Goal: Task Accomplishment & Management: Use online tool/utility

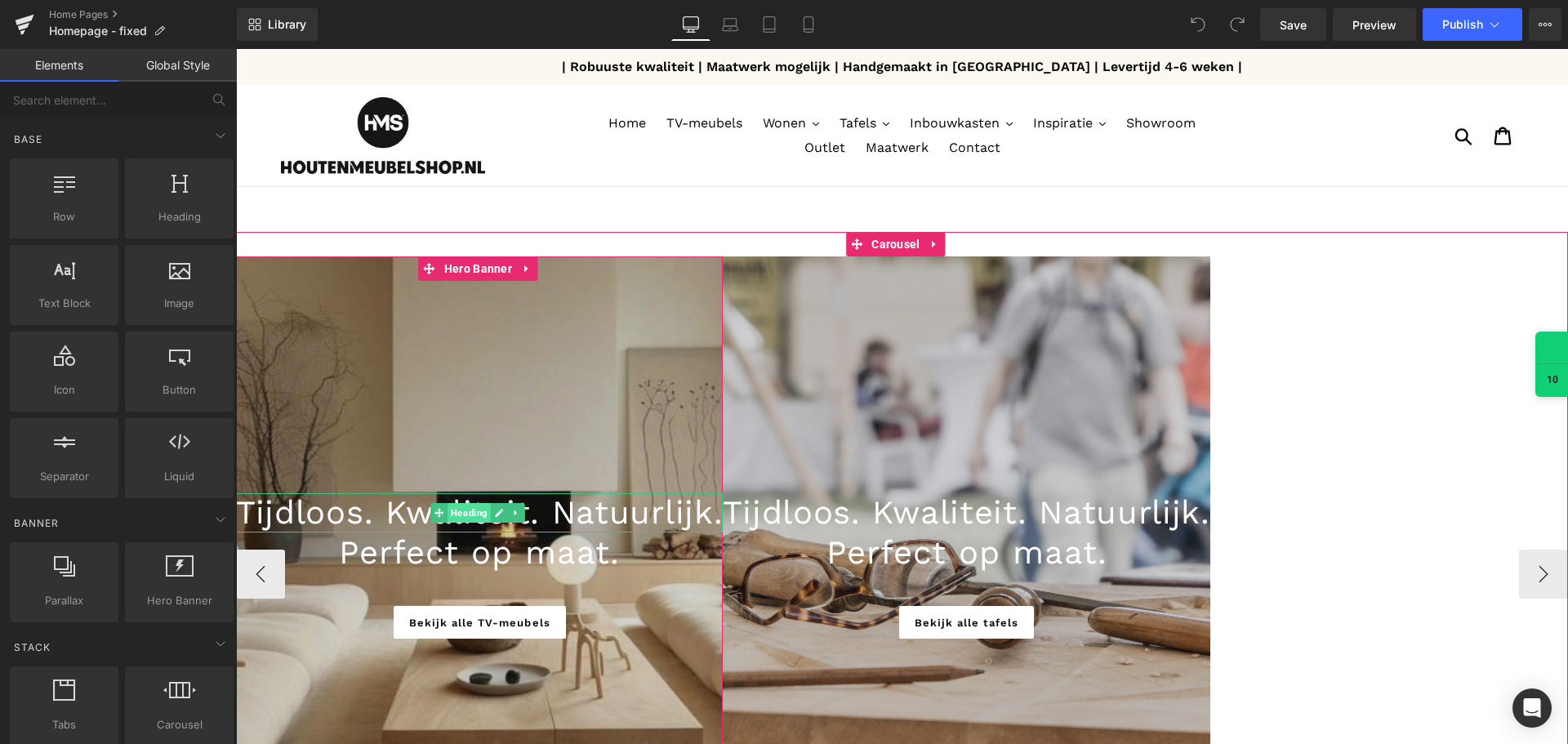
click at [475, 515] on span "Heading" at bounding box center [470, 513] width 44 height 20
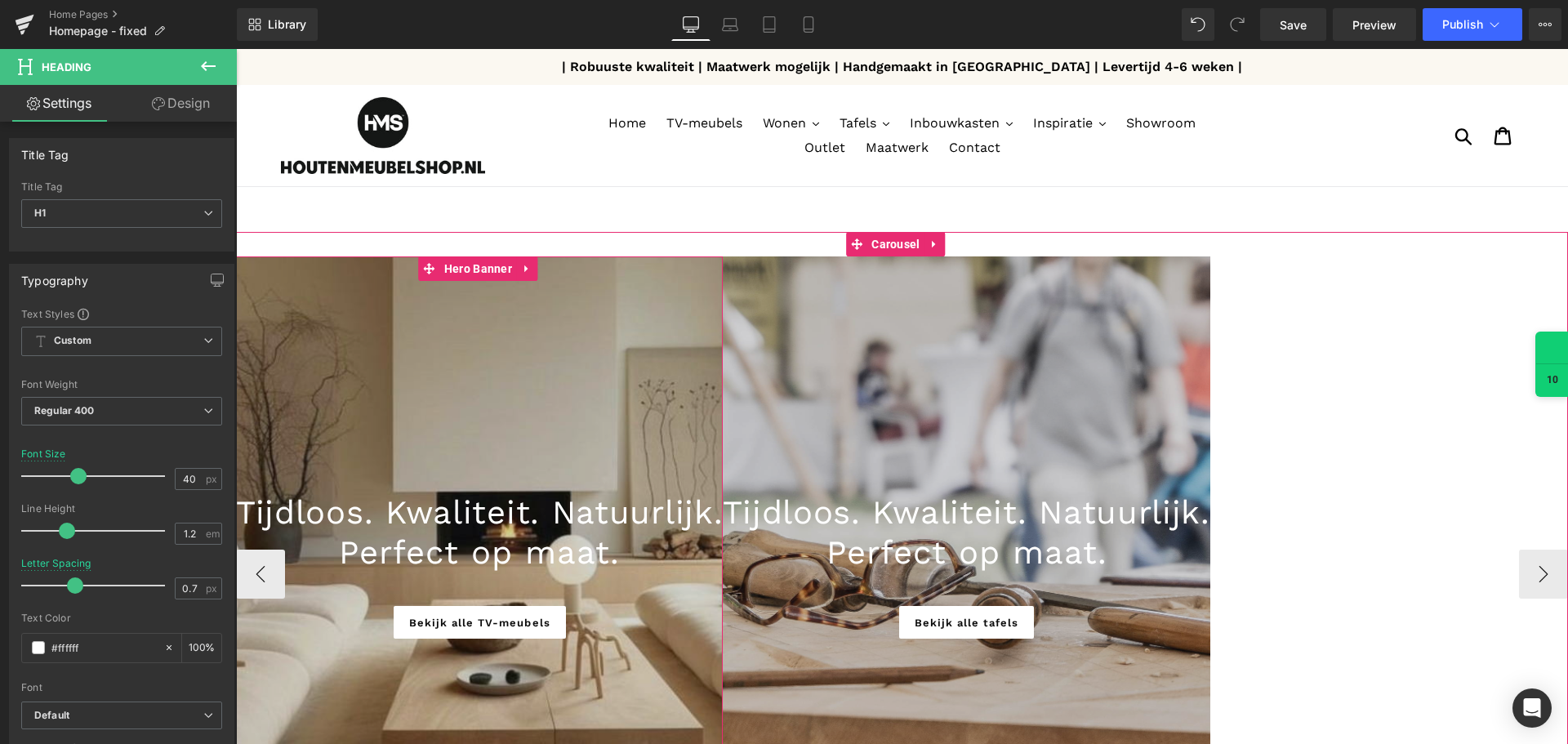
click at [459, 423] on div at bounding box center [480, 574] width 487 height 635
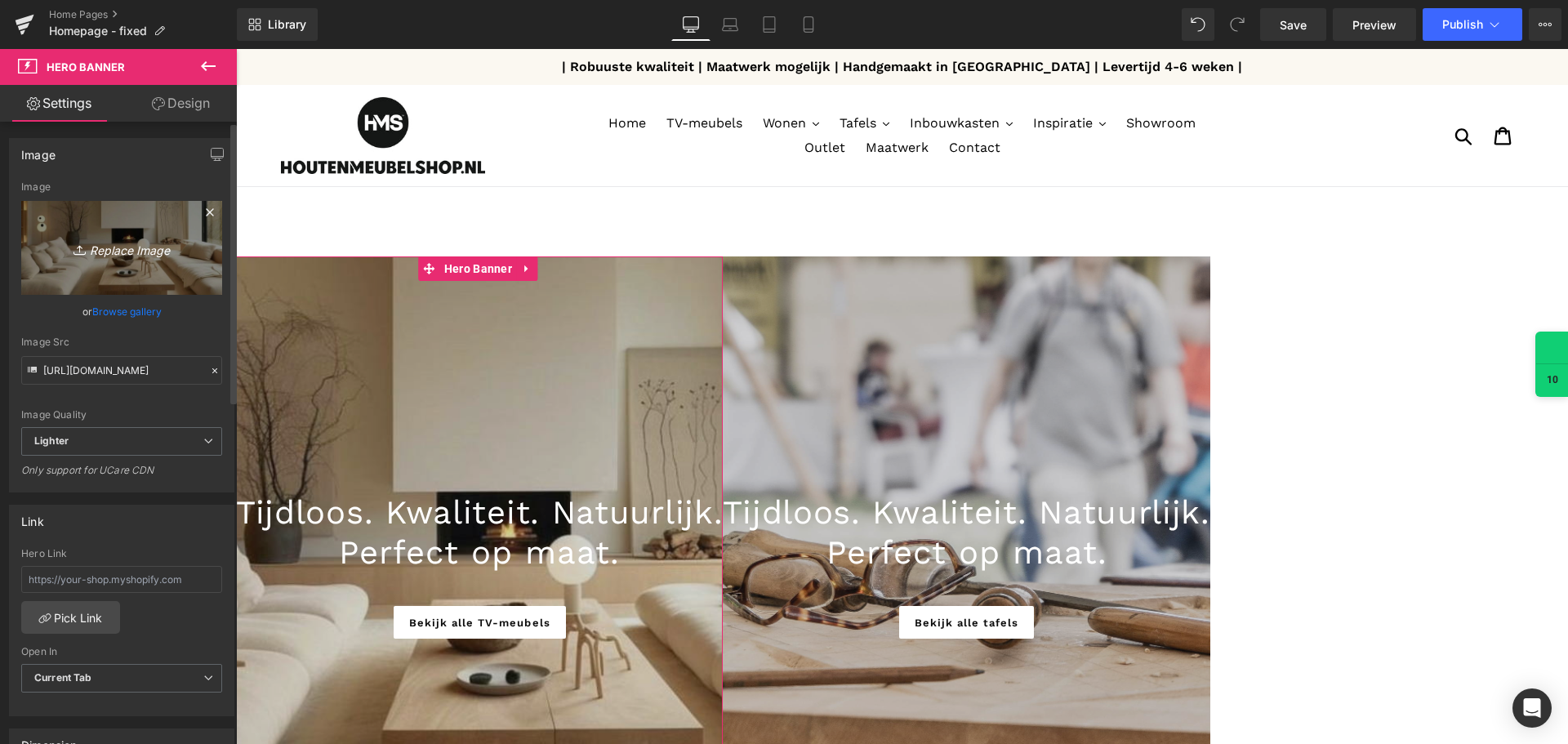
click at [146, 249] on icon "Replace Image" at bounding box center [121, 248] width 131 height 21
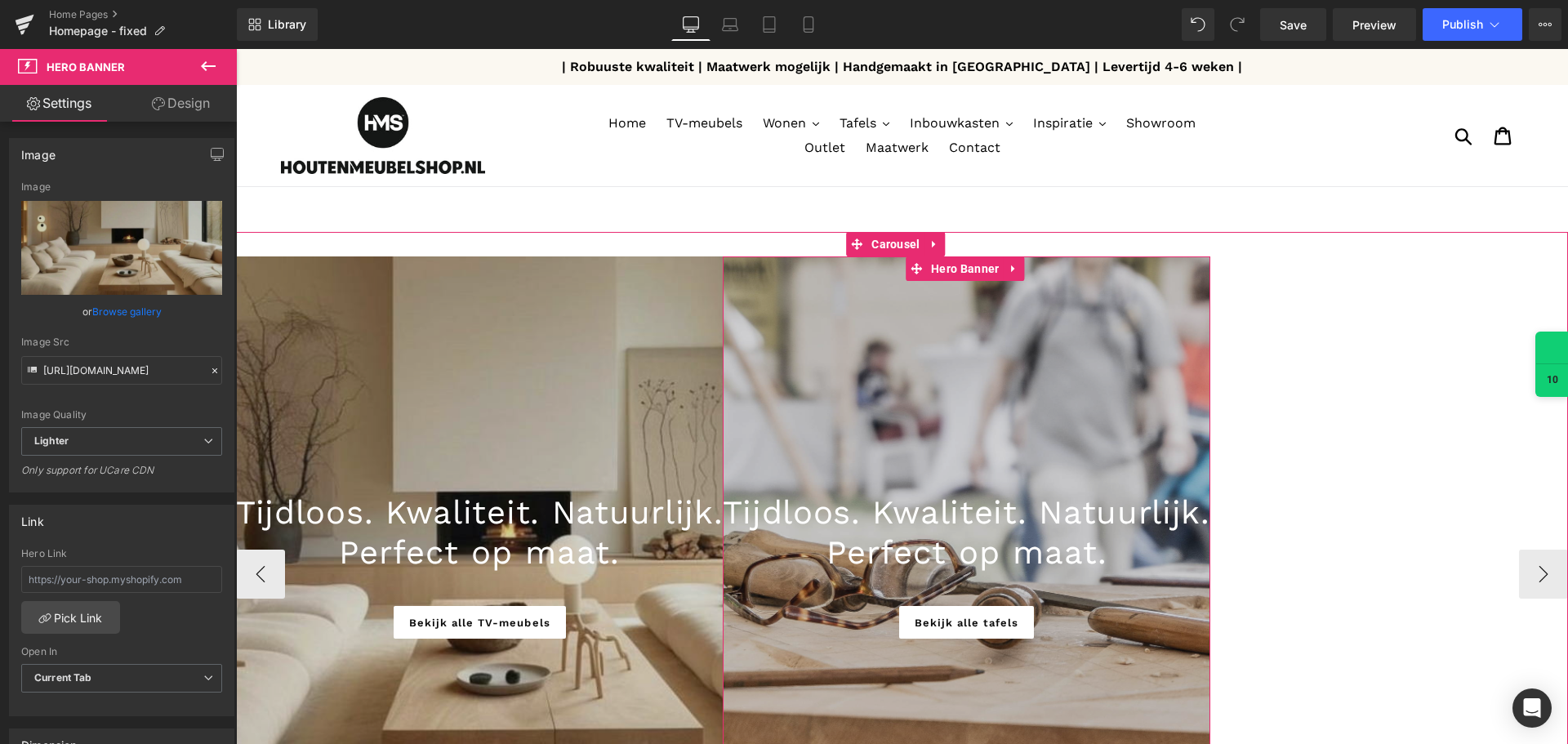
click at [1102, 439] on div at bounding box center [966, 574] width 487 height 635
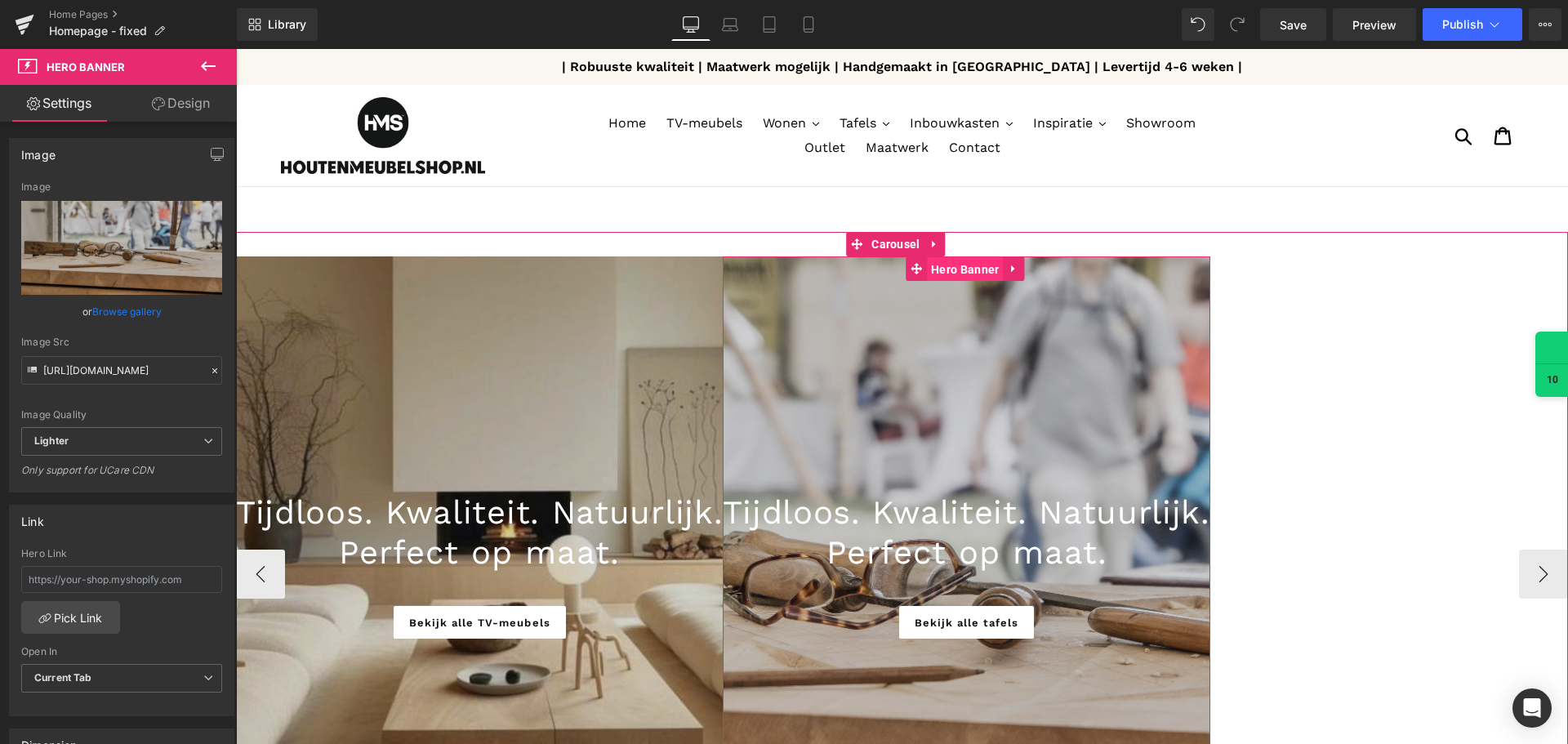
click at [963, 263] on span "Hero Banner" at bounding box center [965, 270] width 76 height 25
click at [898, 234] on span "Carousel" at bounding box center [895, 244] width 56 height 25
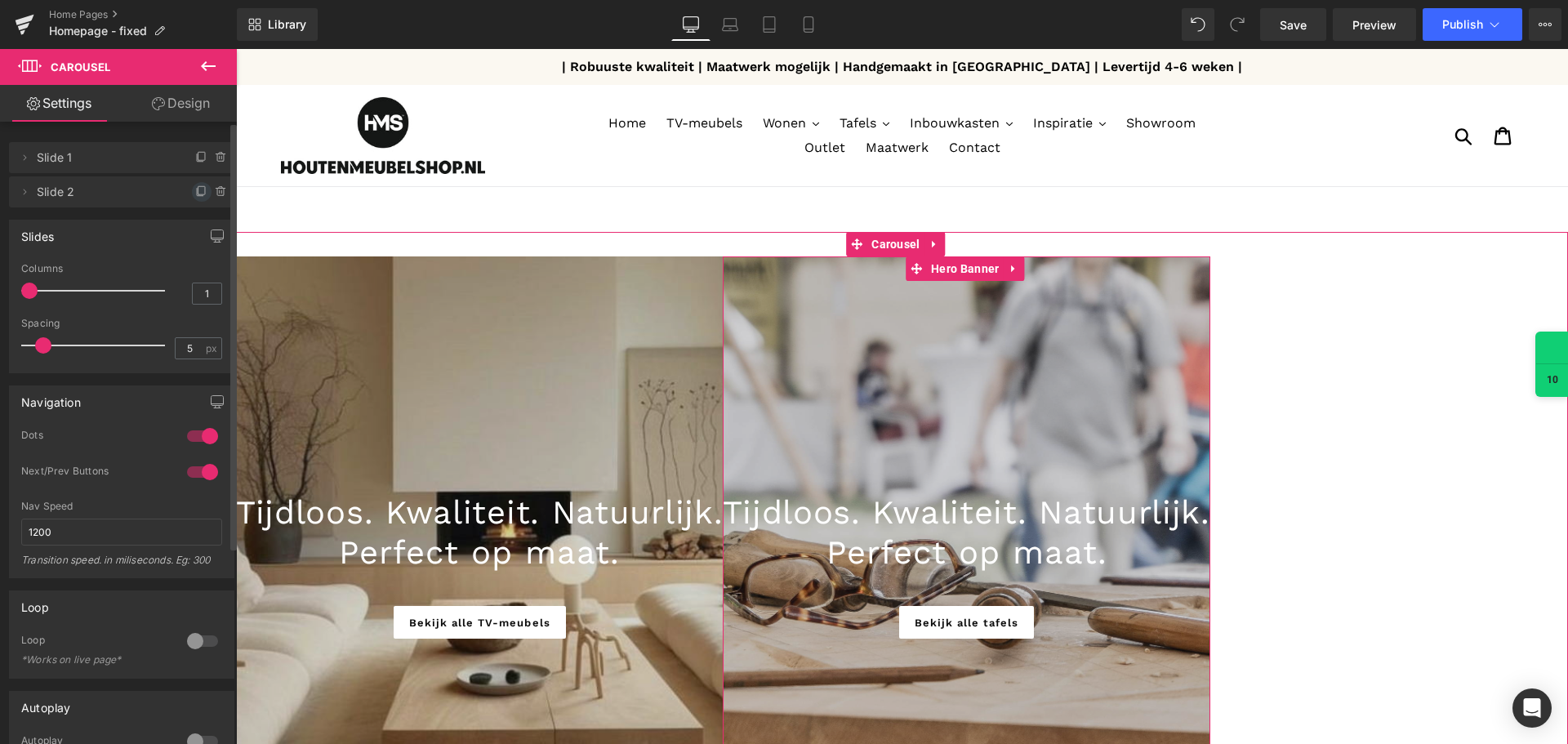
click at [195, 189] on icon at bounding box center [202, 192] width 13 height 13
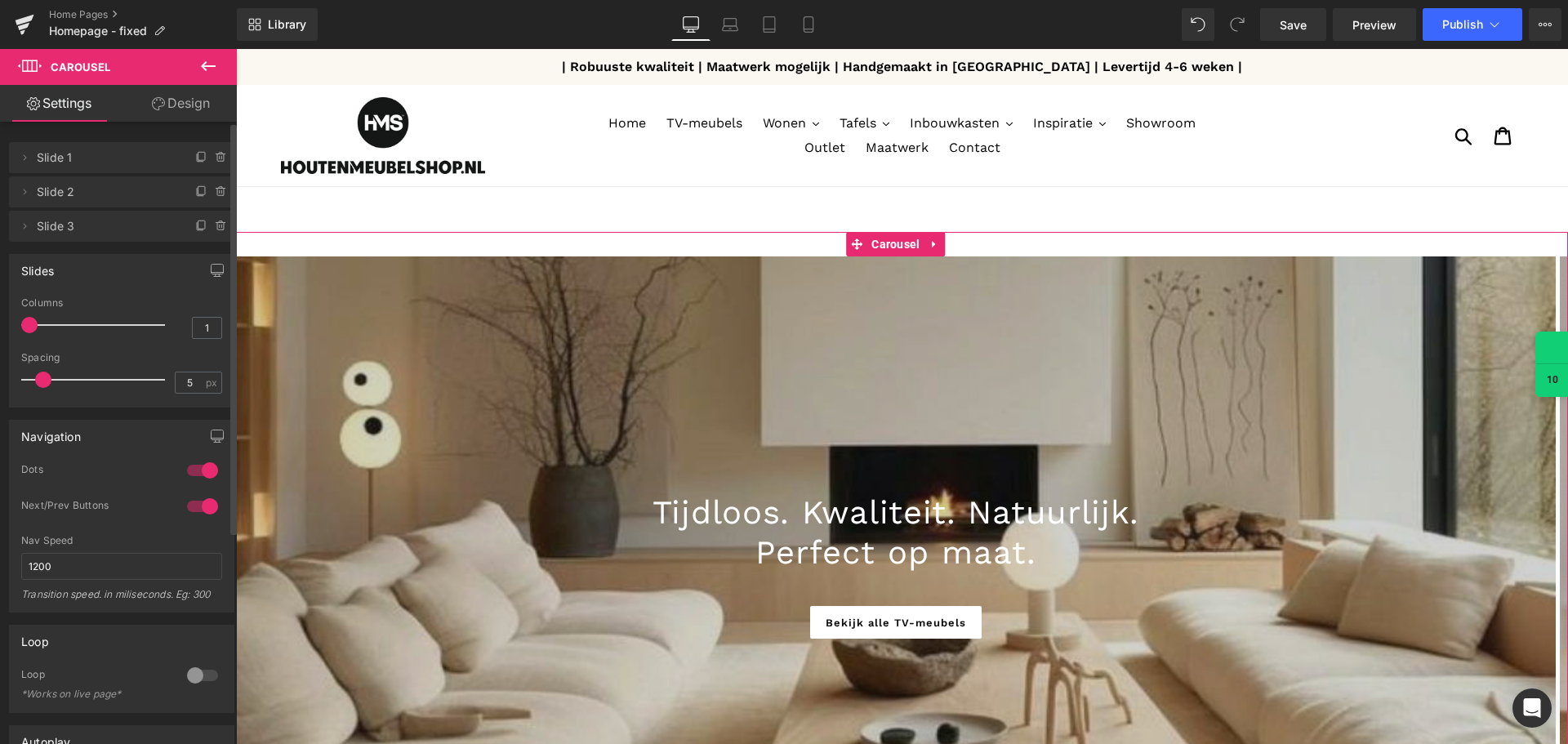
click at [92, 233] on span "Slide 3" at bounding box center [105, 226] width 137 height 31
click at [60, 221] on span "Slide 3" at bounding box center [105, 226] width 137 height 31
click at [20, 226] on icon at bounding box center [25, 226] width 13 height 13
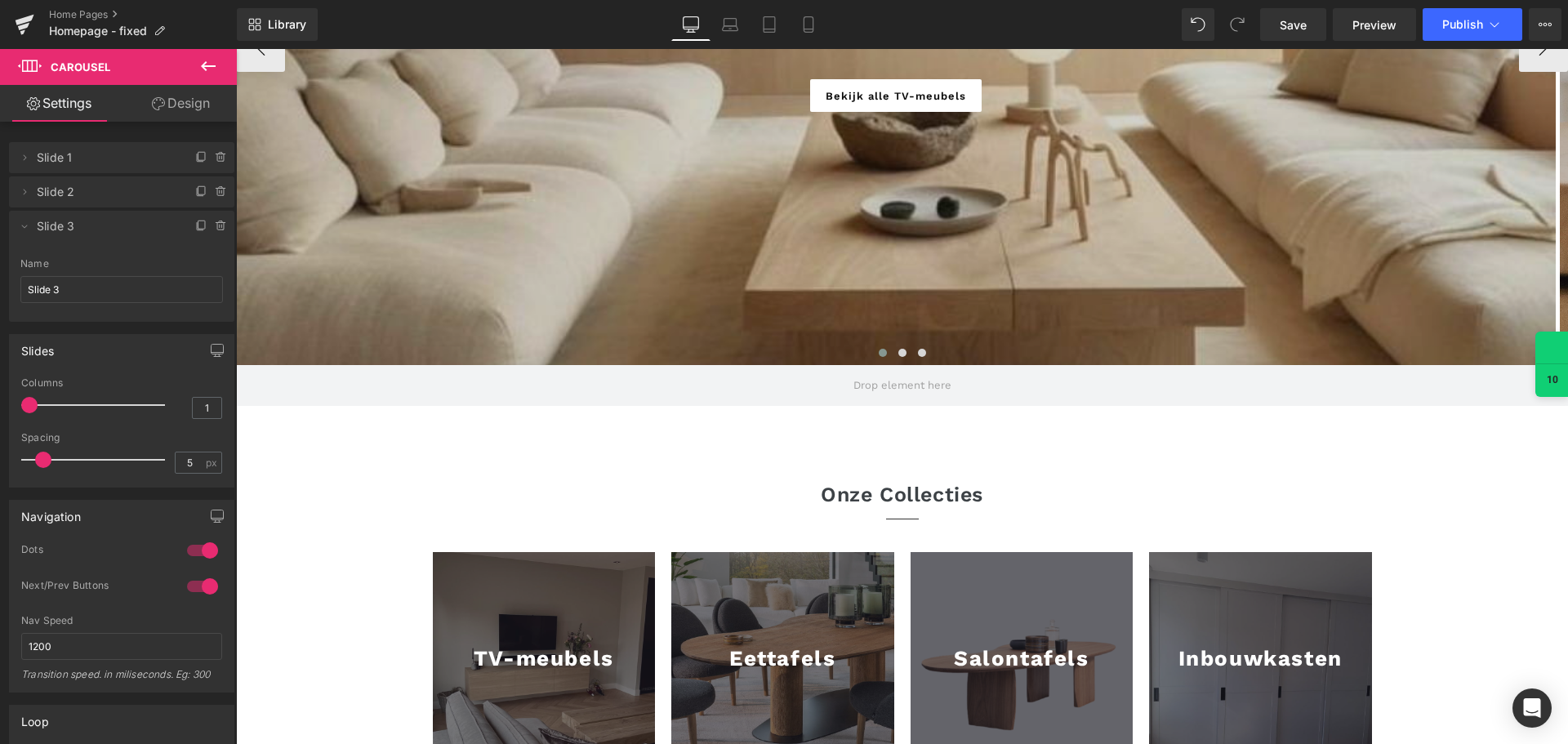
scroll to position [408, 0]
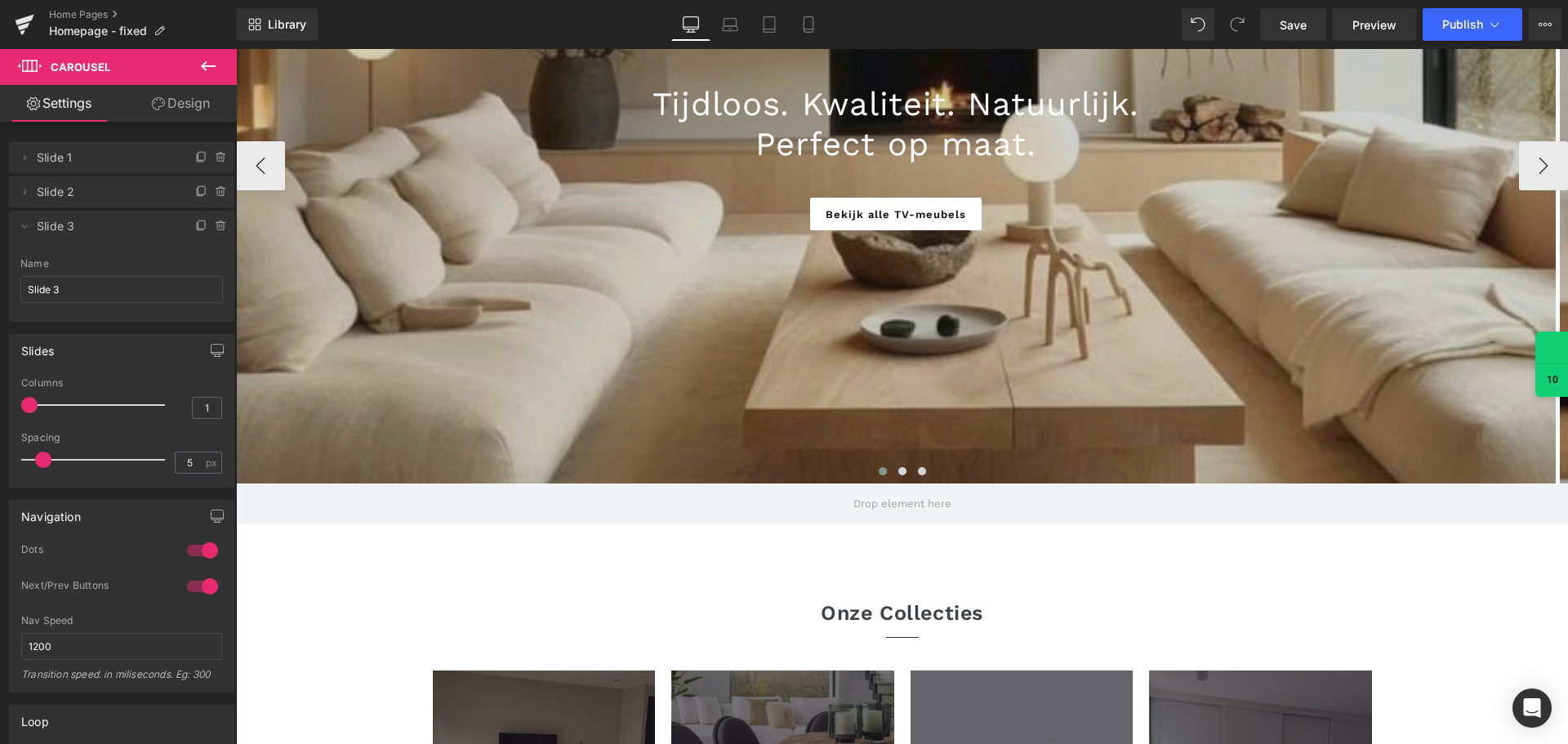
click at [649, 397] on div at bounding box center [896, 165] width 1320 height 635
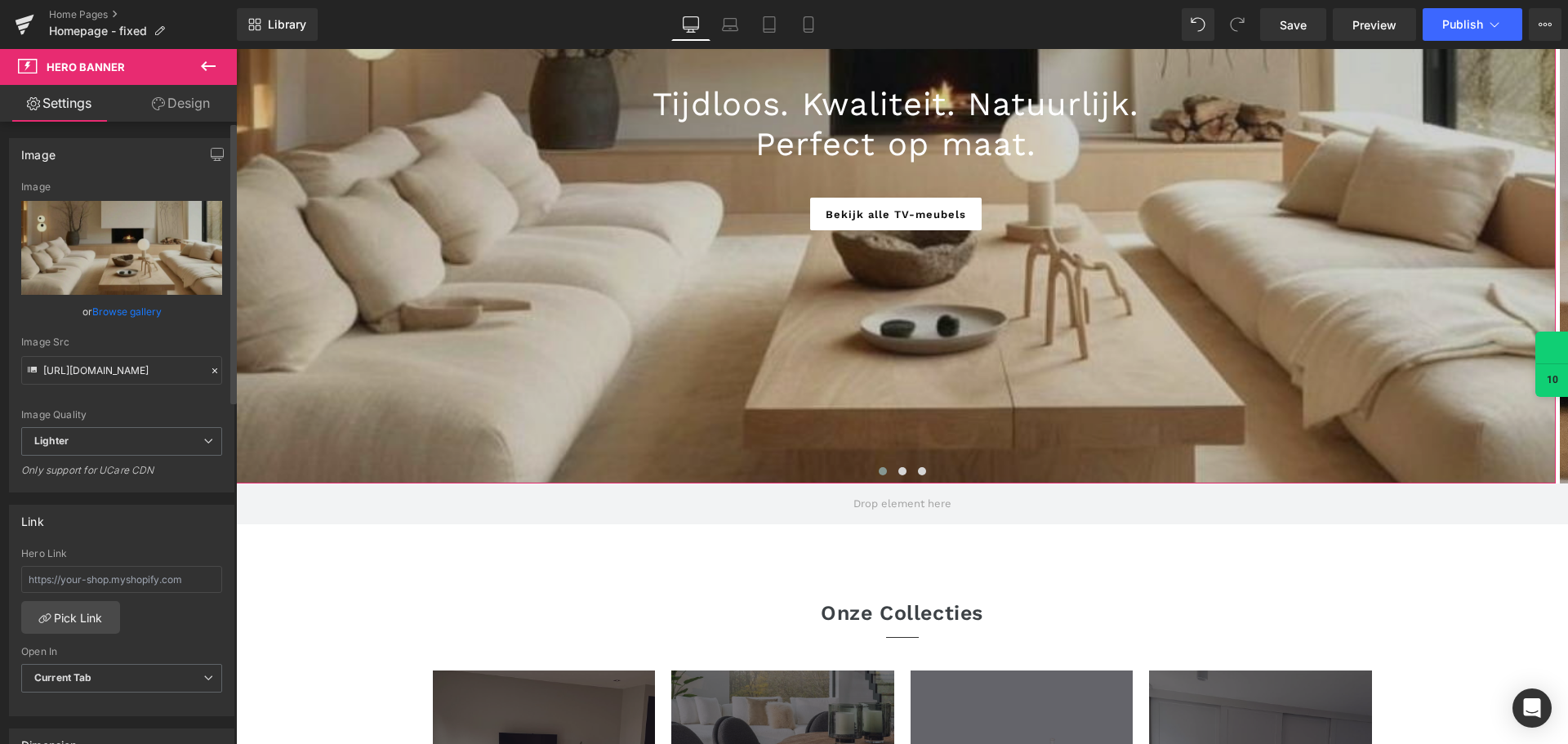
click at [105, 309] on link "Browse gallery" at bounding box center [127, 311] width 69 height 29
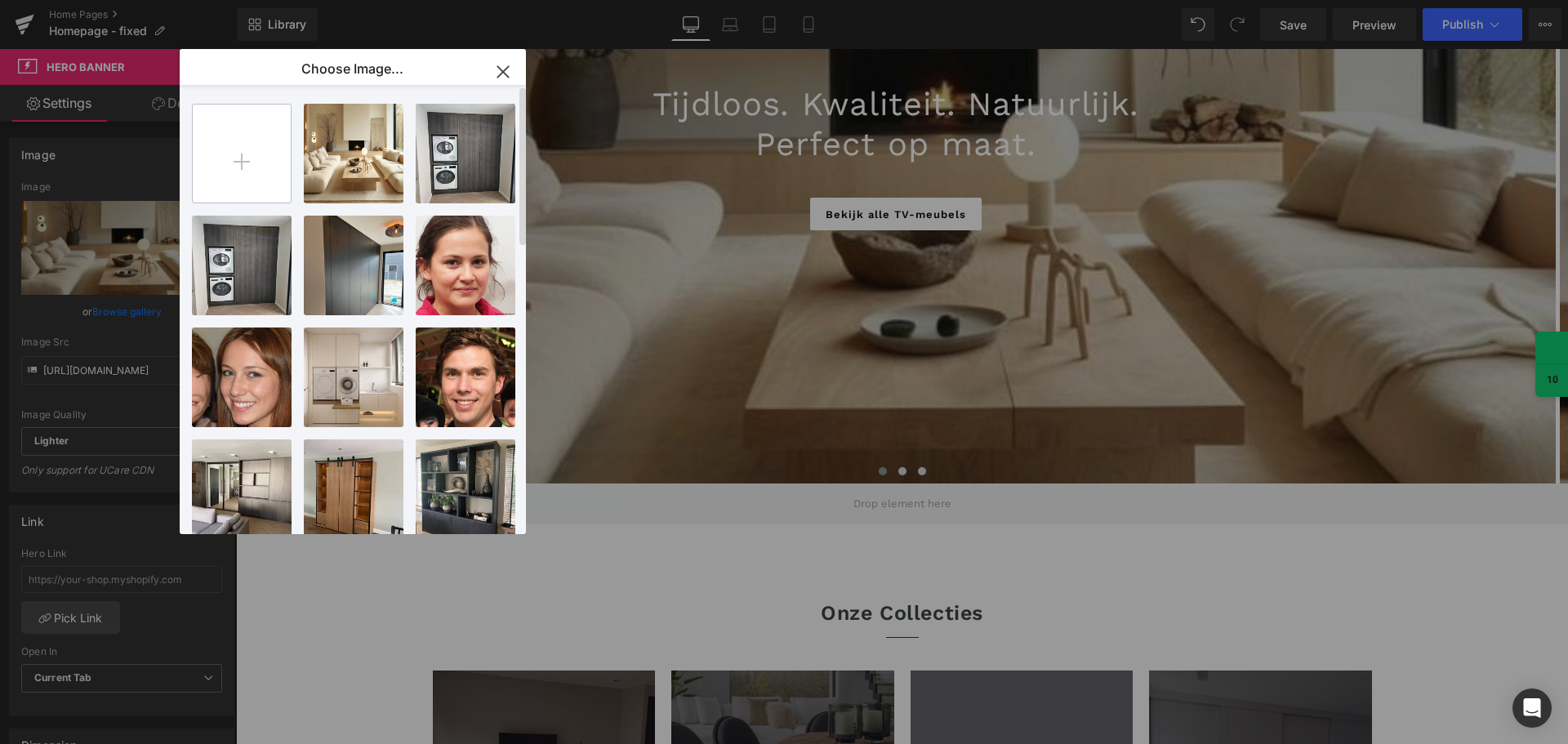
click at [243, 170] on input "file" at bounding box center [241, 153] width 98 height 98
type input "C:\fakepath\ChatGPT Image [DATE], 16_04_52.png"
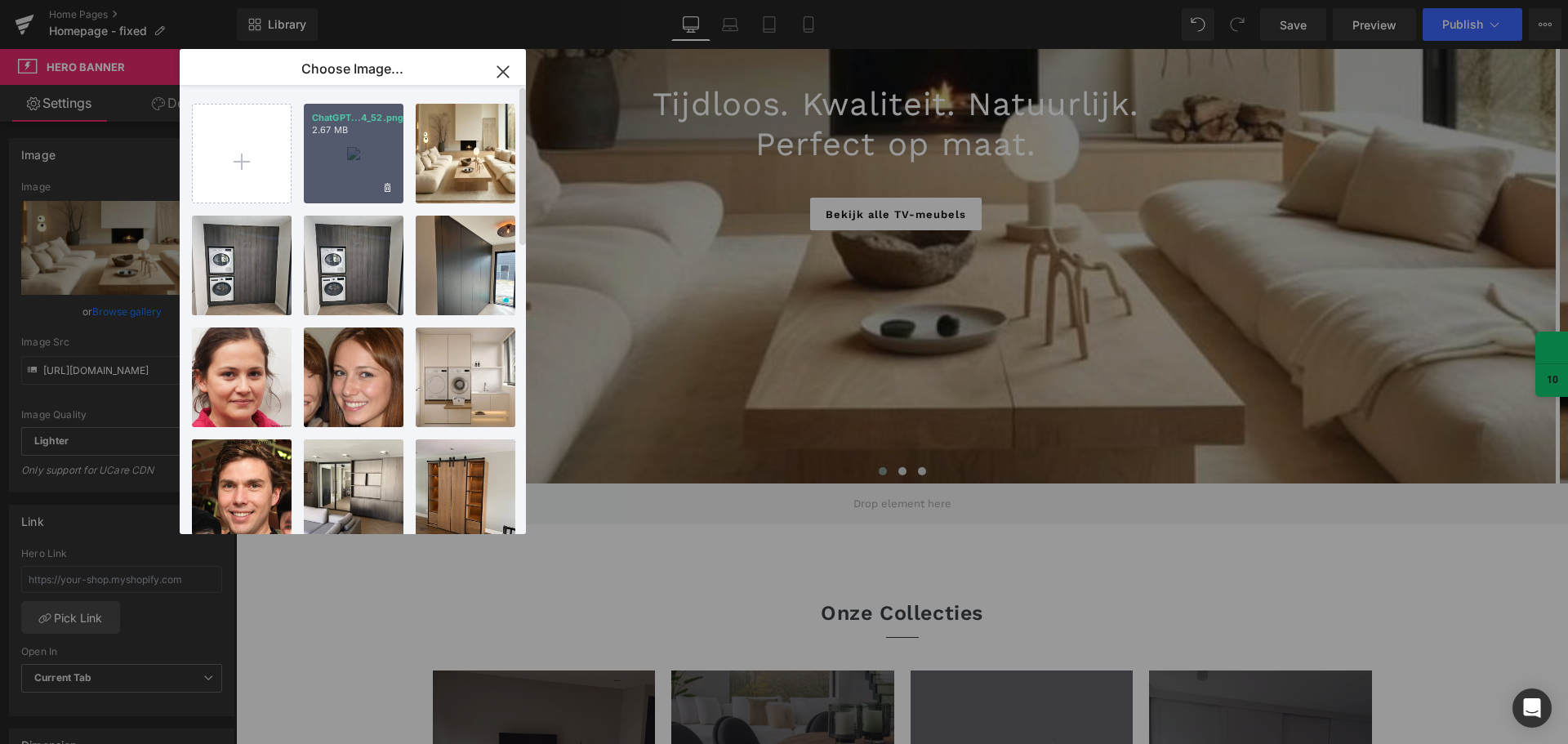
click at [348, 174] on div "ChatGPT...4_52.png 2.67 MB" at bounding box center [353, 153] width 100 height 100
type input "[URL][DOMAIN_NAME][DATE]"
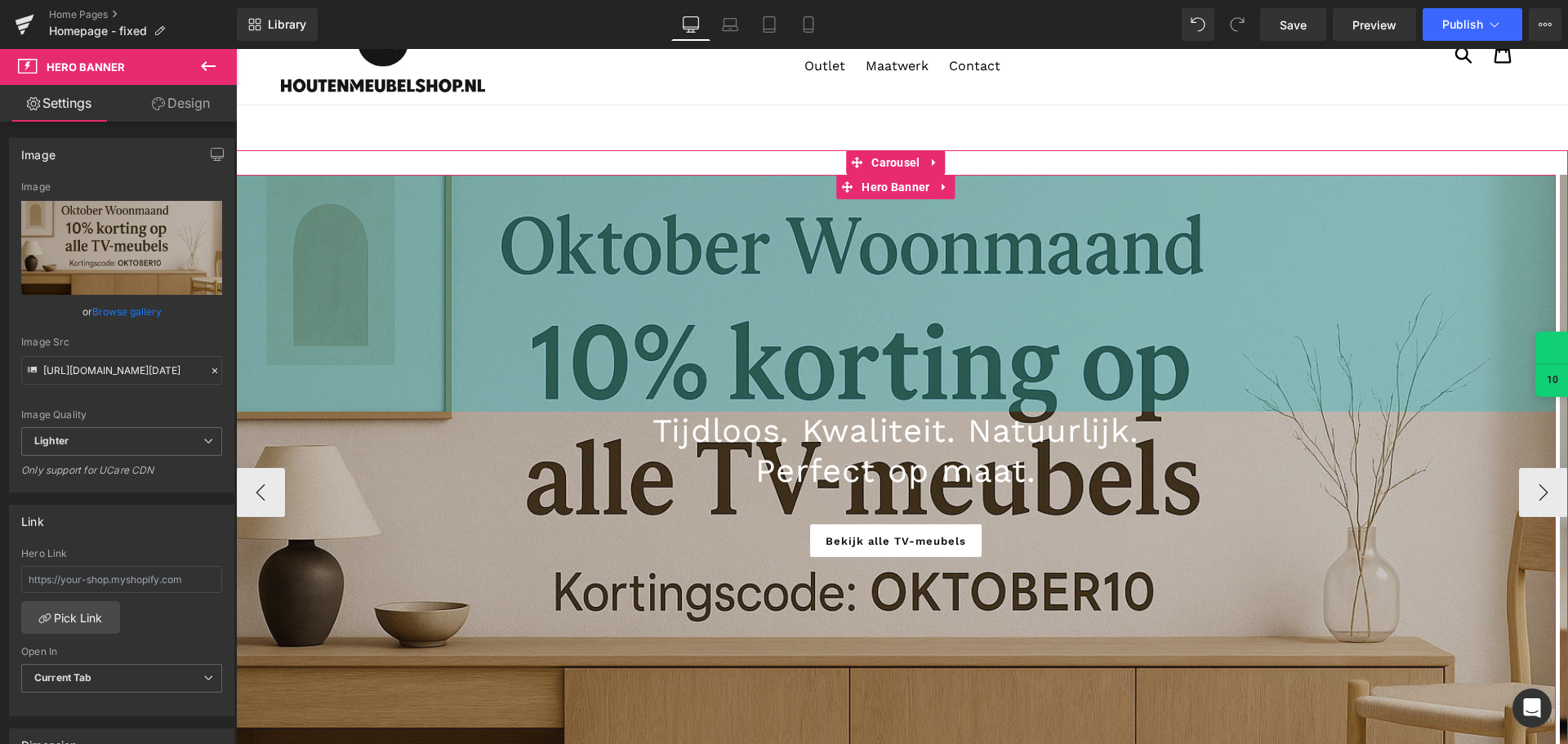
scroll to position [164, 0]
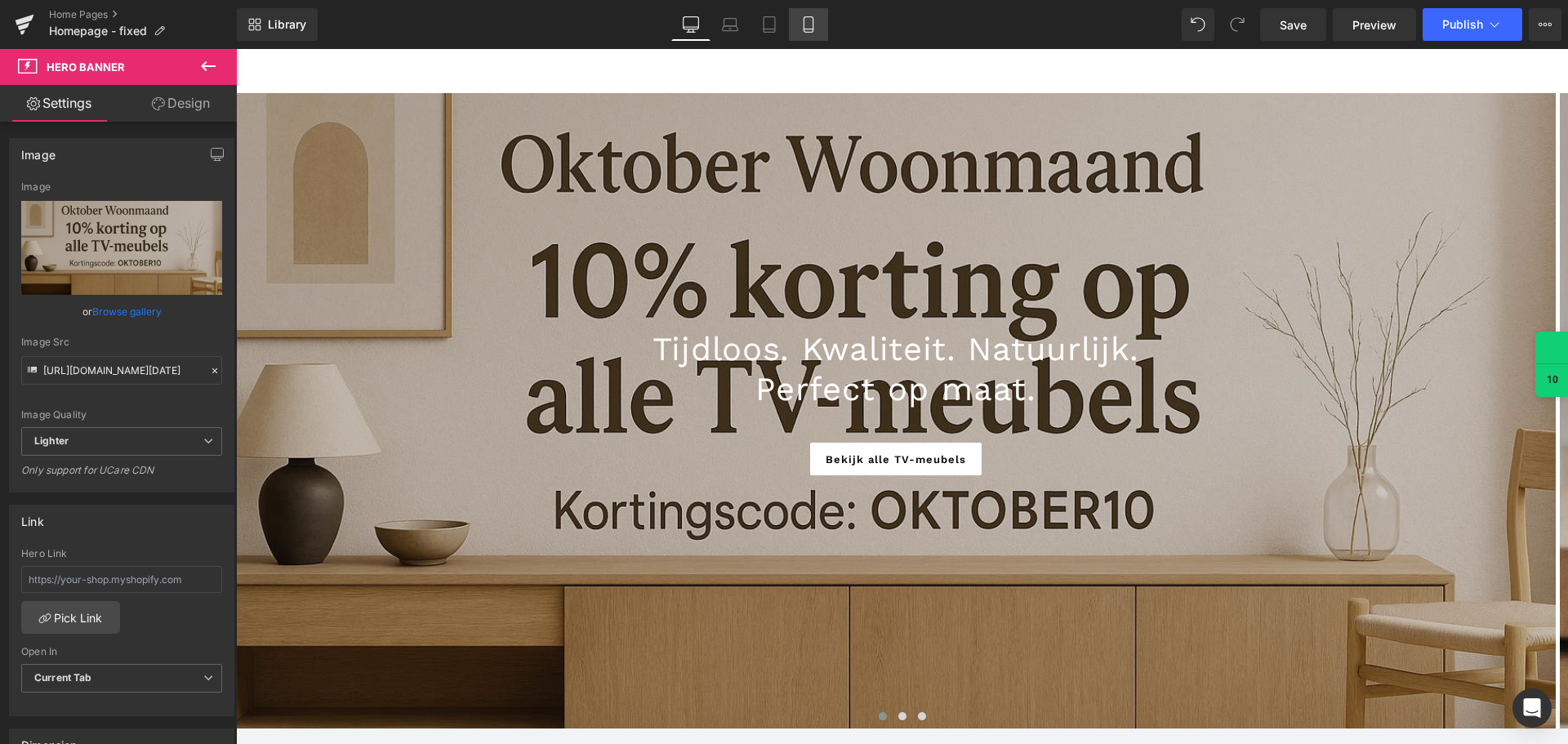
click at [813, 24] on icon at bounding box center [808, 25] width 9 height 16
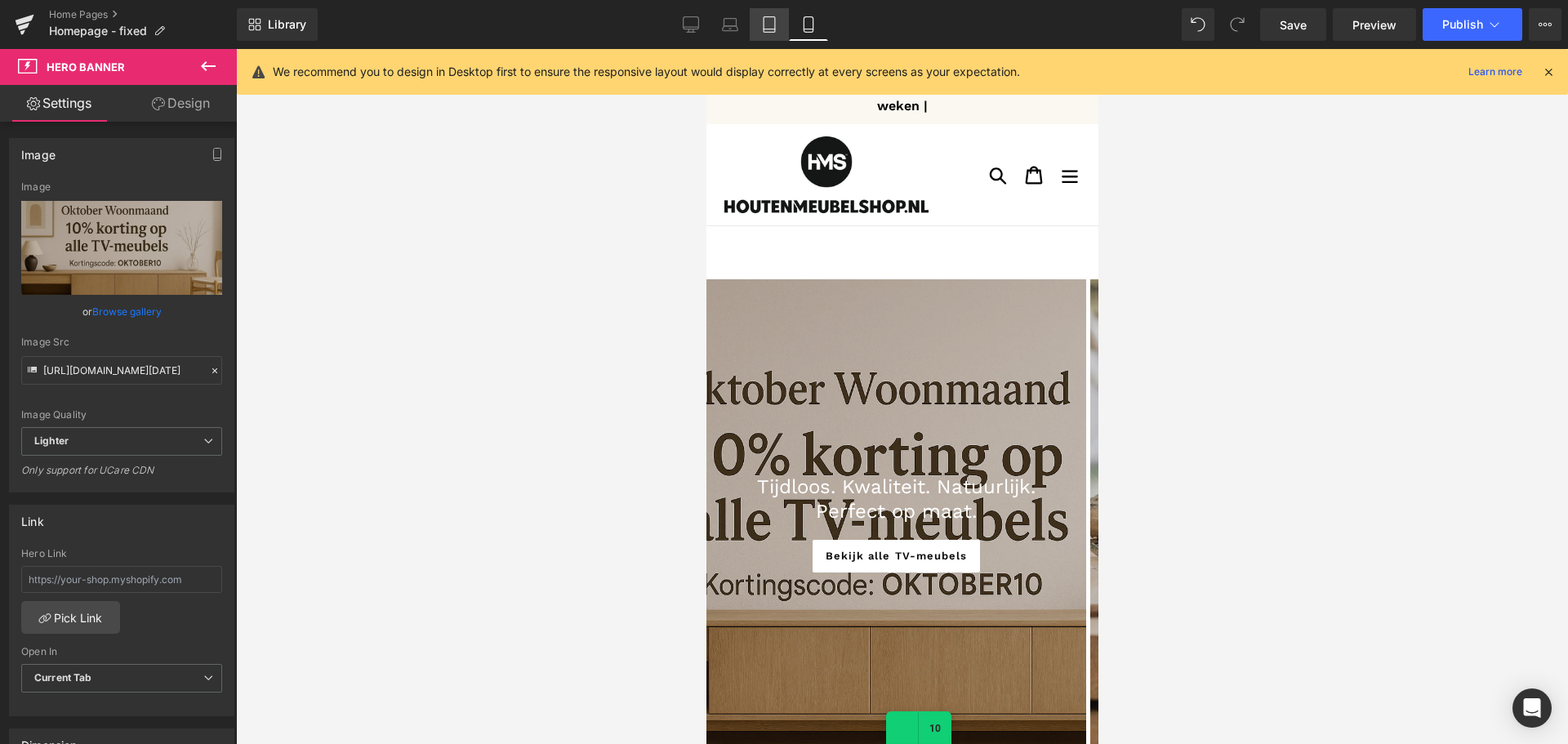
click at [764, 30] on icon at bounding box center [769, 25] width 16 height 16
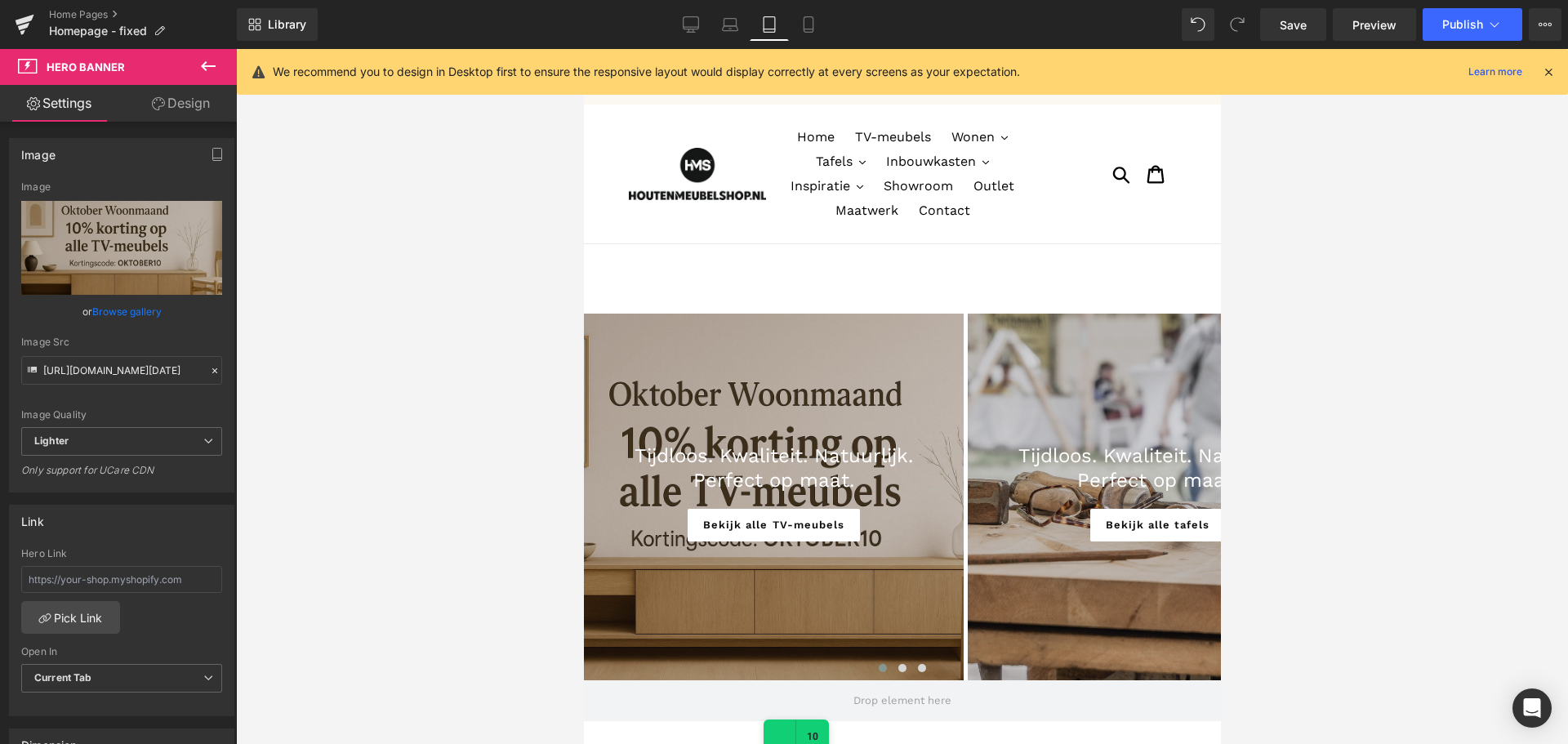
scroll to position [54, 0]
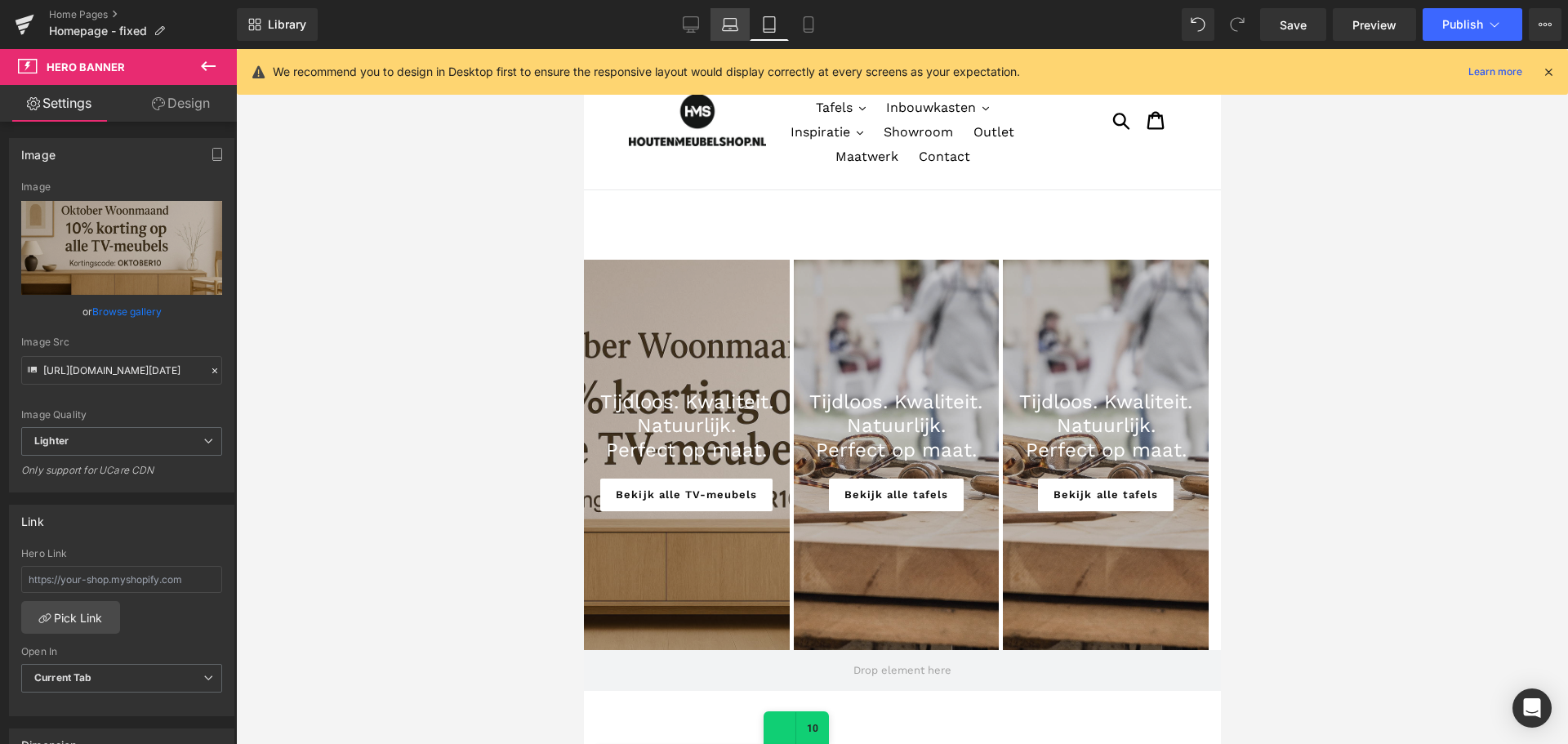
click at [724, 27] on icon at bounding box center [730, 29] width 16 height 5
